Goal: Task Accomplishment & Management: Use online tool/utility

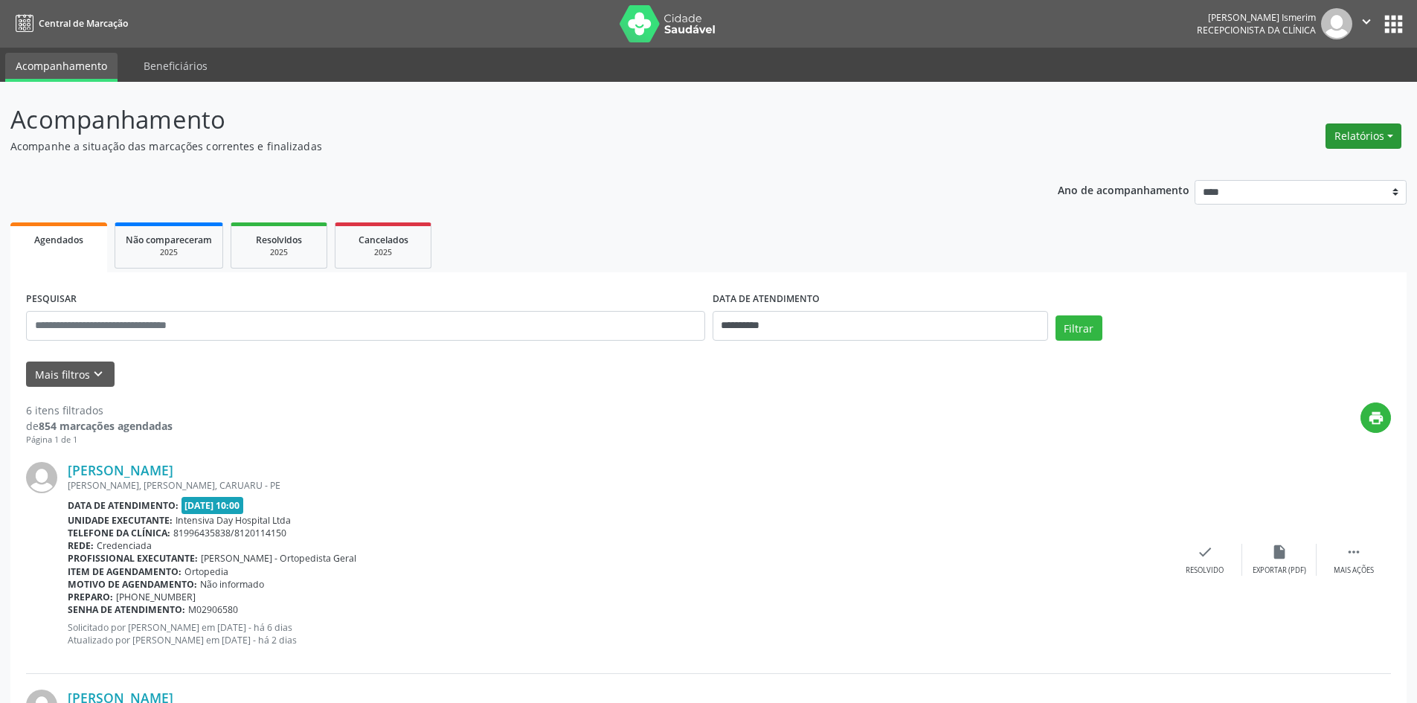
click at [1354, 142] on button "Relatórios" at bounding box center [1363, 135] width 76 height 25
click at [1311, 164] on link "Agendamentos" at bounding box center [1322, 168] width 160 height 21
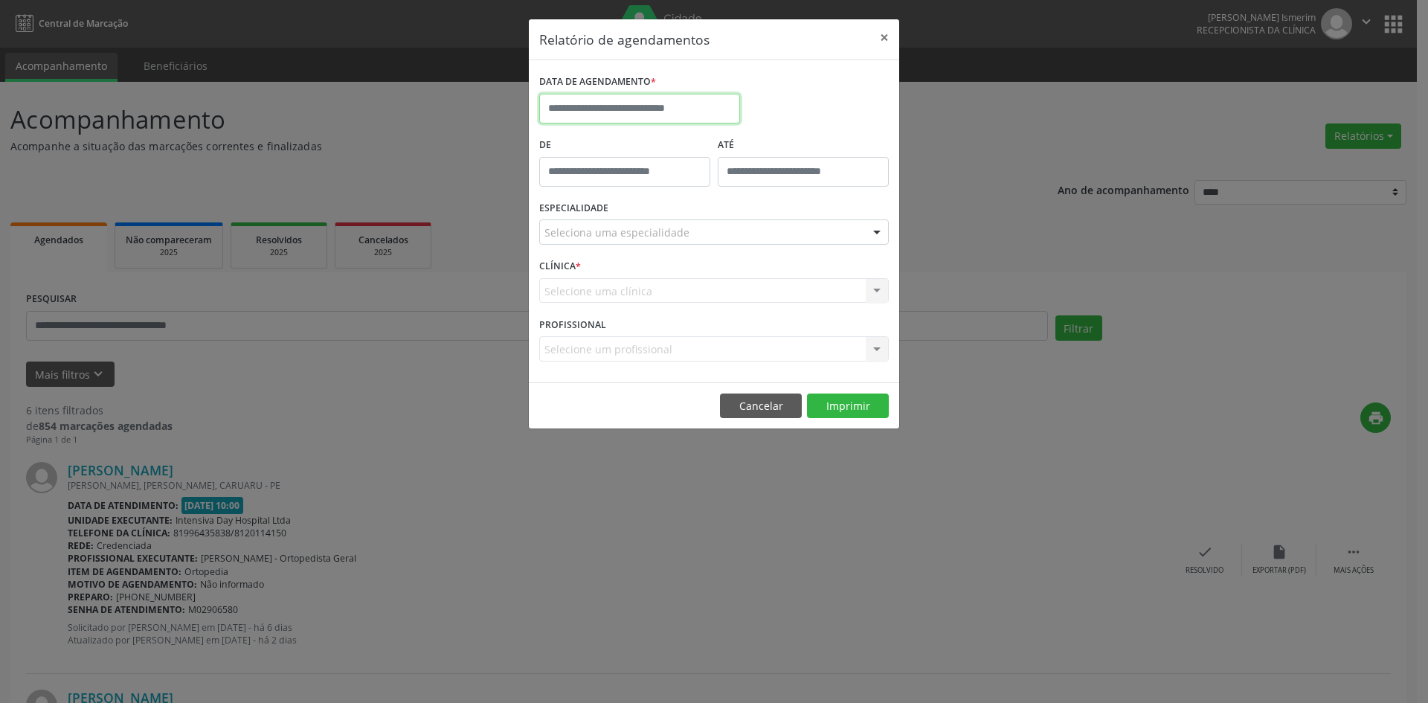
click at [648, 102] on input "text" at bounding box center [639, 109] width 201 height 30
click at [713, 191] on span "5" at bounding box center [718, 186] width 29 height 29
type input "**********"
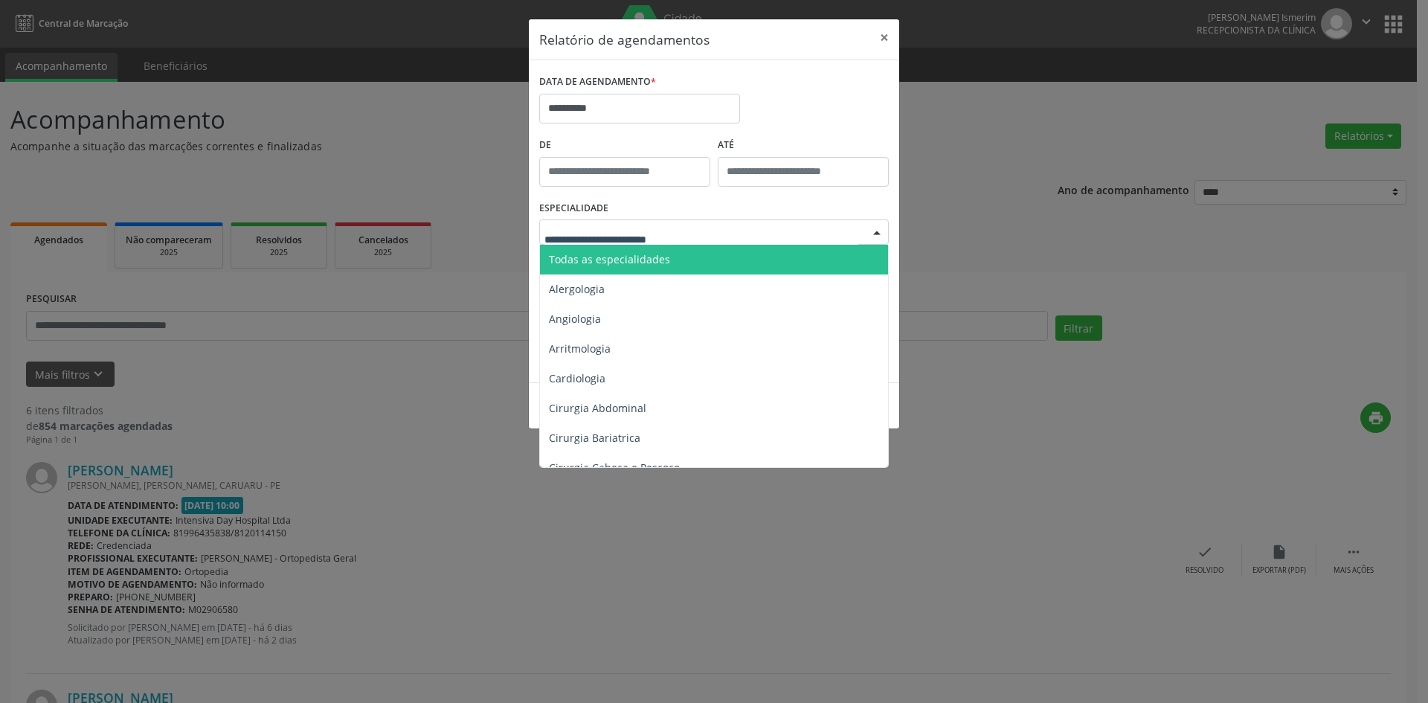
drag, startPoint x: 882, startPoint y: 238, endPoint x: 864, endPoint y: 238, distance: 17.9
click at [881, 238] on div at bounding box center [877, 232] width 22 height 25
click at [770, 246] on span "Todas as especialidades" at bounding box center [715, 260] width 350 height 30
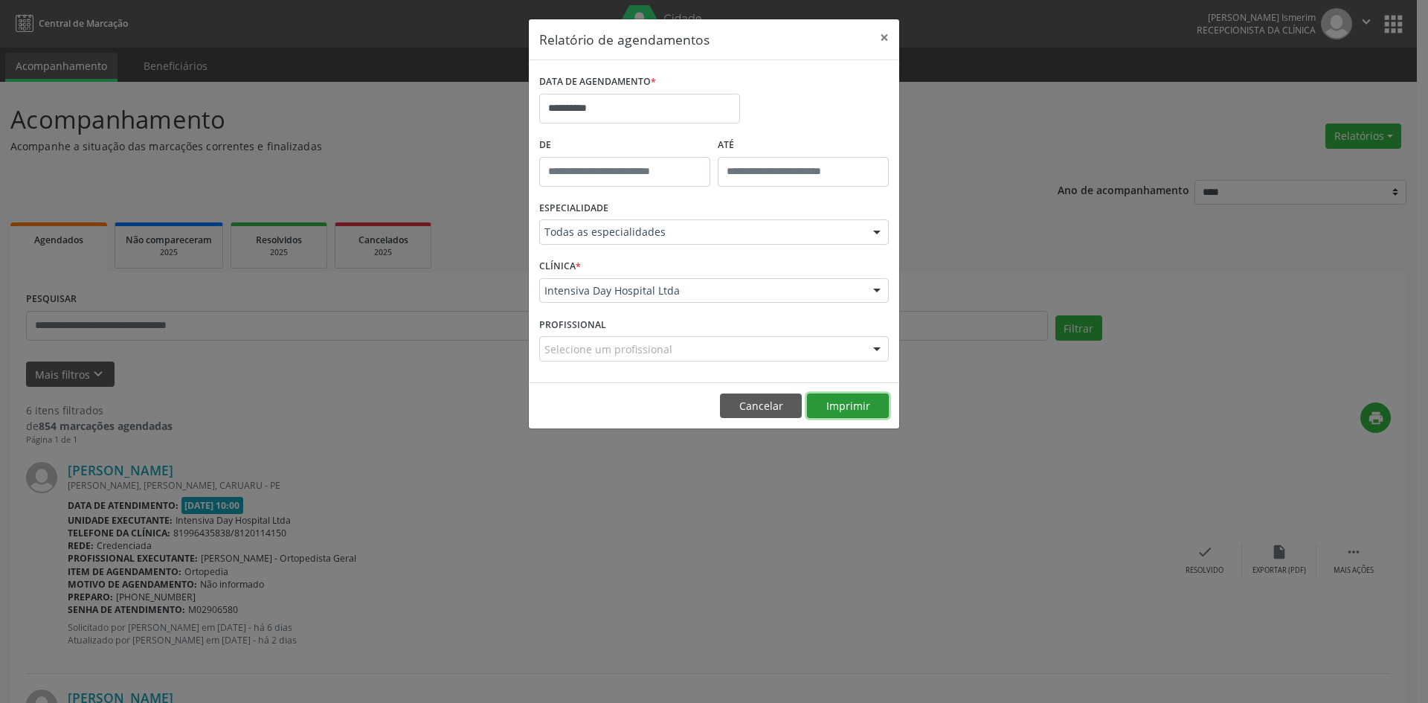
click at [853, 400] on button "Imprimir" at bounding box center [848, 405] width 82 height 25
click at [883, 39] on button "×" at bounding box center [884, 37] width 30 height 36
